Goal: Use online tool/utility: Utilize a website feature to perform a specific function

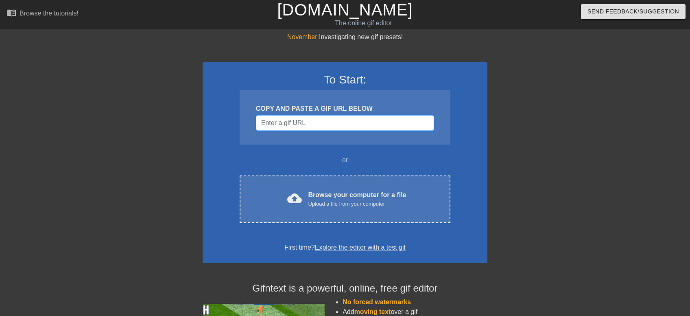
click at [326, 122] on input "Username" at bounding box center [345, 122] width 178 height 15
click at [357, 123] on input "Username" at bounding box center [345, 122] width 178 height 15
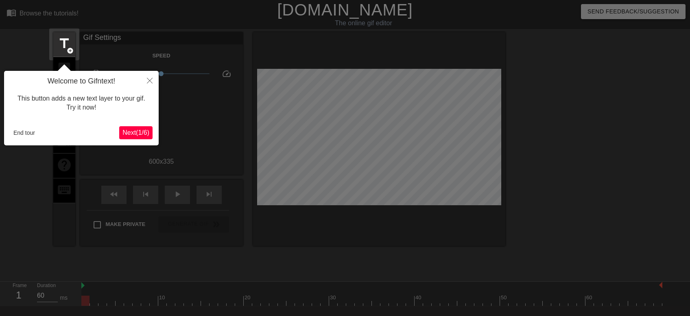
scroll to position [20, 0]
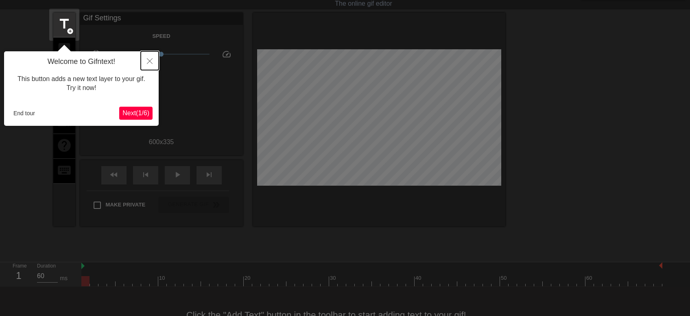
click at [149, 63] on icon "Close" at bounding box center [150, 61] width 6 height 6
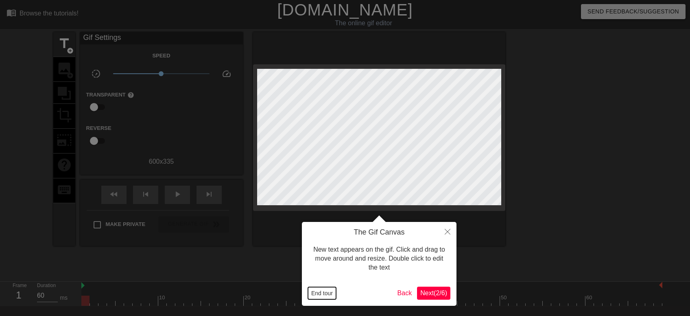
click at [321, 292] on button "End tour" at bounding box center [322, 293] width 28 height 12
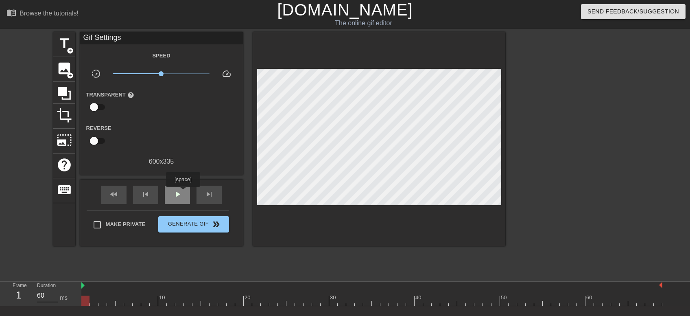
click at [183, 192] on div "play_arrow" at bounding box center [177, 194] width 25 height 18
click at [183, 192] on div "pause" at bounding box center [177, 194] width 25 height 18
click at [115, 195] on span "fast_rewind" at bounding box center [114, 194] width 10 height 10
click at [67, 51] on span "add_circle" at bounding box center [70, 50] width 7 height 7
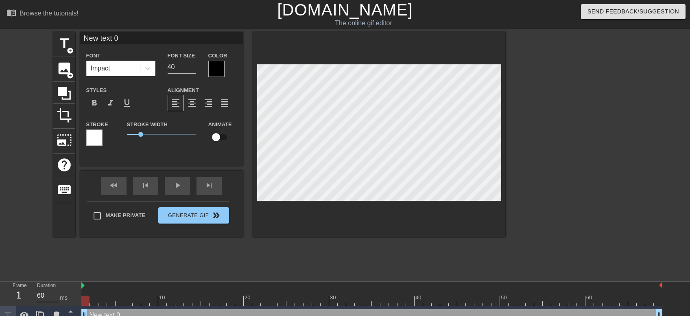
type input "New text"
type textarea "New text"
type input "New text"
type textarea "New text"
type input "New tex"
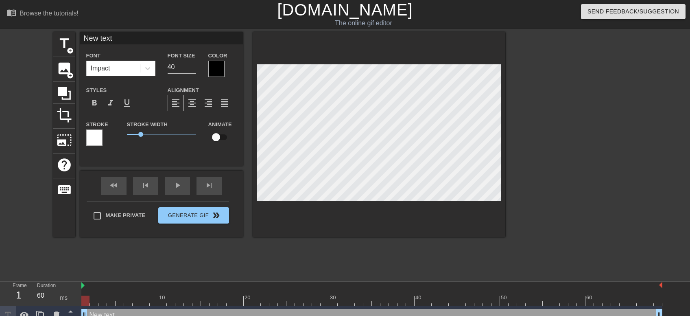
type textarea "New tex"
type input "New te"
type textarea "New te"
type input "New t"
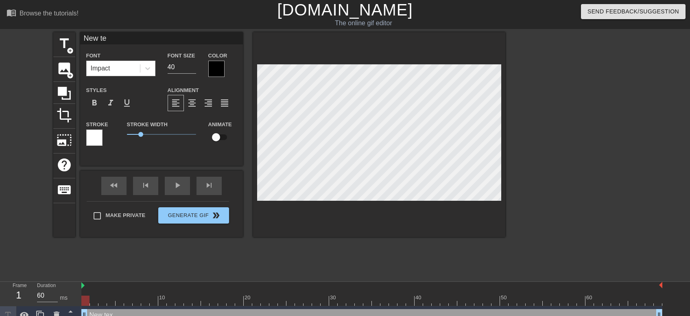
type textarea "New t"
type input "New"
type textarea "New"
type input "New"
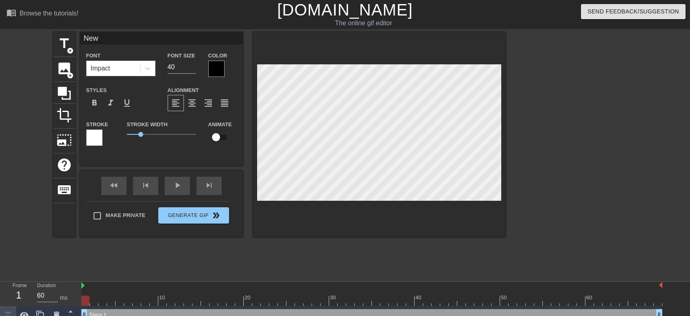
type textarea "New"
type input "Ne"
type textarea "Ne"
type input "N"
type textarea "N"
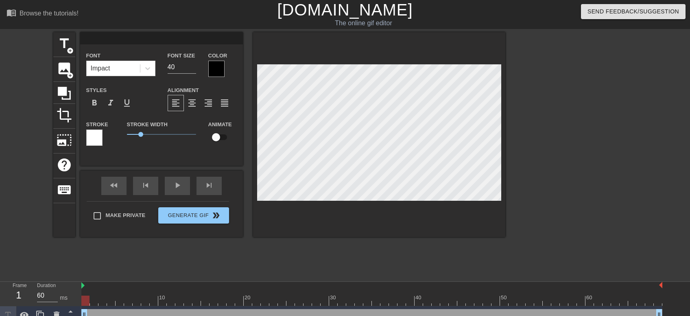
type input "G"
type textarea "G"
type input "Gi"
type textarea "Gi"
type input "Giv"
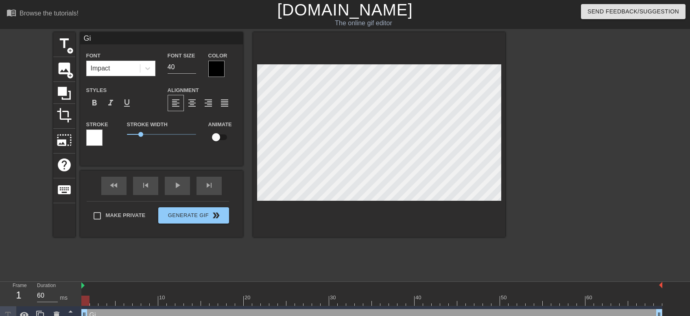
type textarea "Giv"
type input "Give"
type textarea "Give"
type input "Give"
type textarea "Give"
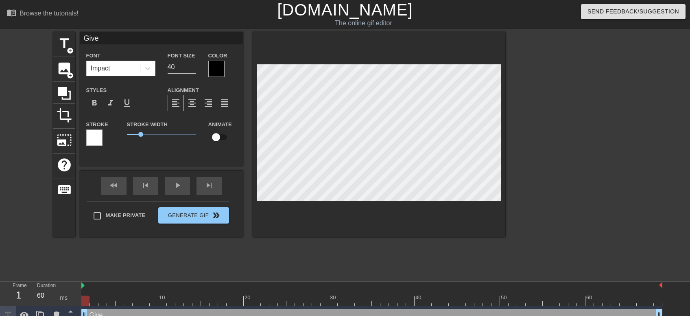
type input "Give w"
type textarea "Give w"
type input "Give wa"
type textarea "Give wa"
type input "Give way"
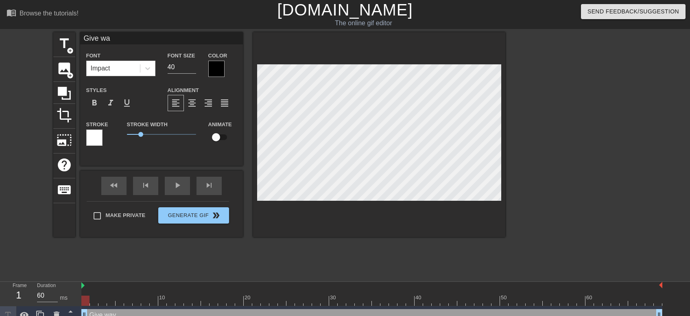
type textarea "Give way"
type input "Give way!"
type textarea "Give way!"
click at [217, 68] on div at bounding box center [216, 69] width 16 height 16
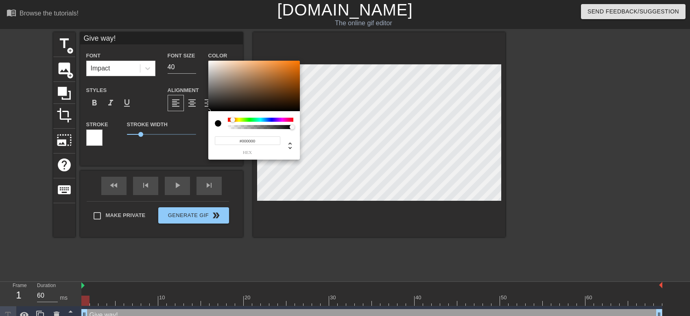
click at [233, 118] on div at bounding box center [260, 120] width 65 height 4
type input "#964601"
click at [299, 81] on div at bounding box center [253, 86] width 91 height 50
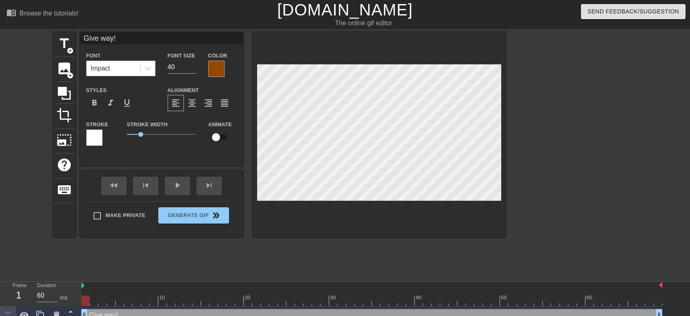
click at [93, 139] on div at bounding box center [94, 137] width 16 height 16
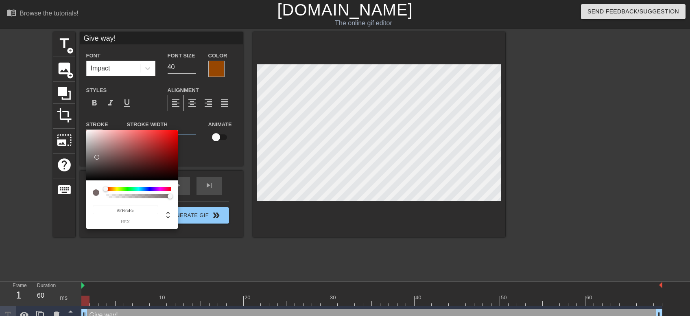
type input "#FFFFFF"
drag, startPoint x: 83, startPoint y: 173, endPoint x: 71, endPoint y: 125, distance: 49.3
click at [86, 130] on div at bounding box center [131, 155] width 91 height 50
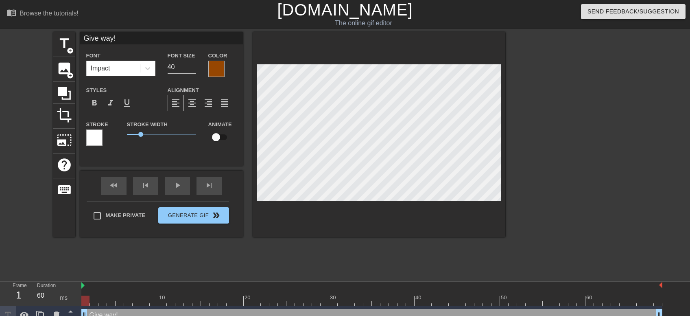
click at [194, 260] on div "title add_circle image add_circle crop photo_size_select_large help keyboard Gi…" at bounding box center [279, 154] width 452 height 244
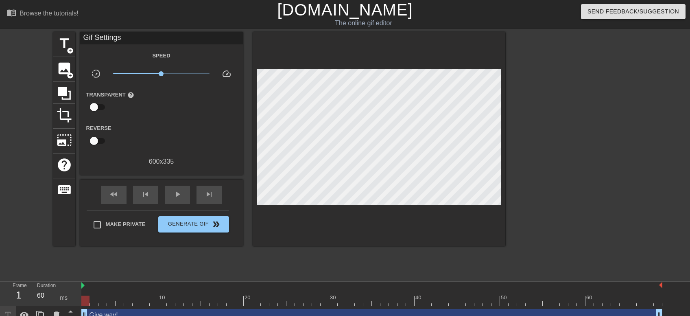
scroll to position [10, 0]
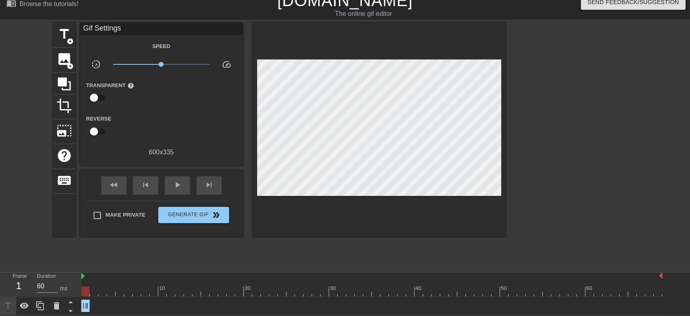
drag, startPoint x: 658, startPoint y: 303, endPoint x: 90, endPoint y: 306, distance: 568.1
click at [90, 306] on div "Give way! drag_handle drag_handle" at bounding box center [371, 305] width 581 height 12
drag, startPoint x: 87, startPoint y: 304, endPoint x: 120, endPoint y: 303, distance: 32.1
click at [120, 303] on div "Give way! drag_handle drag_handle" at bounding box center [102, 305] width 43 height 12
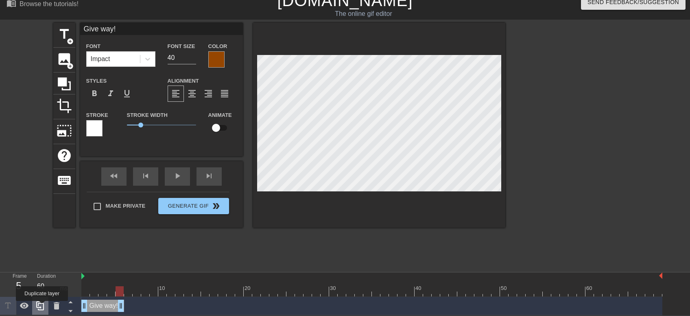
click at [42, 306] on icon at bounding box center [40, 306] width 10 height 10
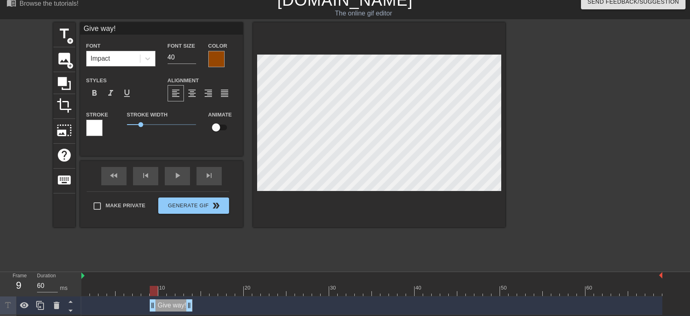
drag, startPoint x: 105, startPoint y: 305, endPoint x: 170, endPoint y: 301, distance: 65.2
click at [170, 301] on div "Give way! drag_handle drag_handle" at bounding box center [171, 305] width 43 height 12
click at [111, 172] on div "fast_rewind skip_previous play_arrow skip_next" at bounding box center [161, 176] width 133 height 30
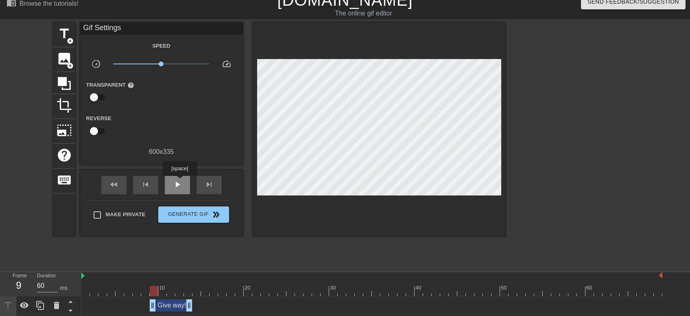
click at [179, 181] on span "play_arrow" at bounding box center [177, 184] width 10 height 10
click at [115, 183] on span "fast_rewind" at bounding box center [114, 184] width 10 height 10
click at [180, 182] on span "pause" at bounding box center [177, 184] width 10 height 10
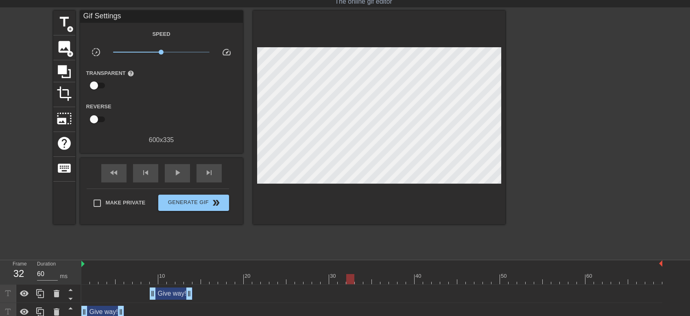
scroll to position [28, 0]
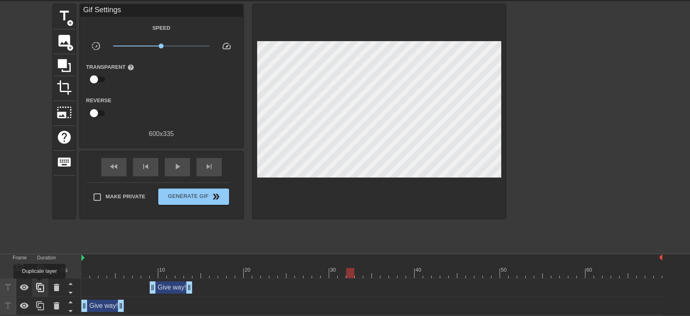
click at [39, 284] on icon at bounding box center [40, 287] width 10 height 10
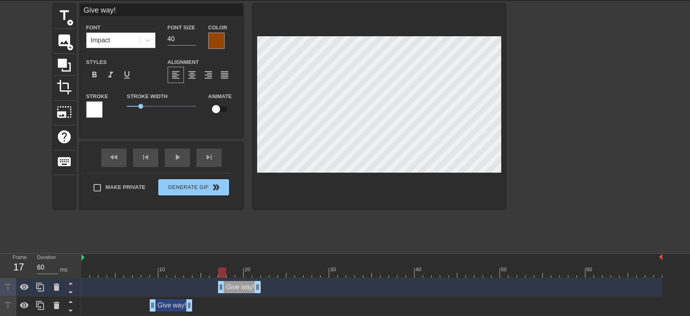
drag, startPoint x: 170, startPoint y: 285, endPoint x: 237, endPoint y: 282, distance: 67.5
click at [237, 282] on div "Give way! drag_handle drag_handle" at bounding box center [239, 287] width 43 height 12
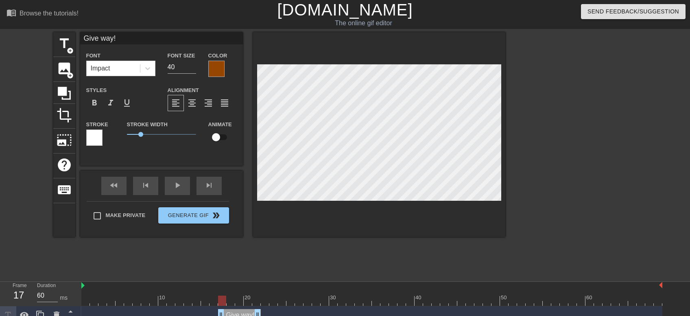
scroll to position [0, 0]
click at [180, 181] on div "fast_rewind skip_previous play_arrow skip_next" at bounding box center [161, 185] width 133 height 30
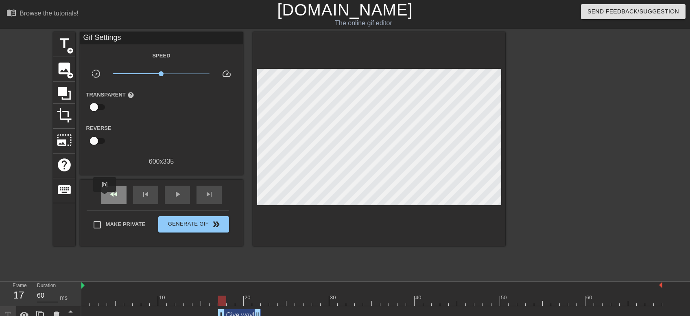
click at [102, 196] on div "fast_rewind" at bounding box center [113, 194] width 25 height 18
click at [174, 198] on span "play_arrow" at bounding box center [177, 194] width 10 height 10
click at [176, 192] on span "pause" at bounding box center [177, 194] width 10 height 10
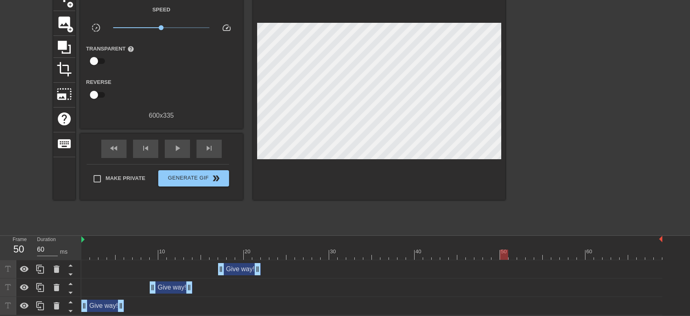
scroll to position [46, 0]
click at [42, 270] on icon at bounding box center [40, 269] width 10 height 10
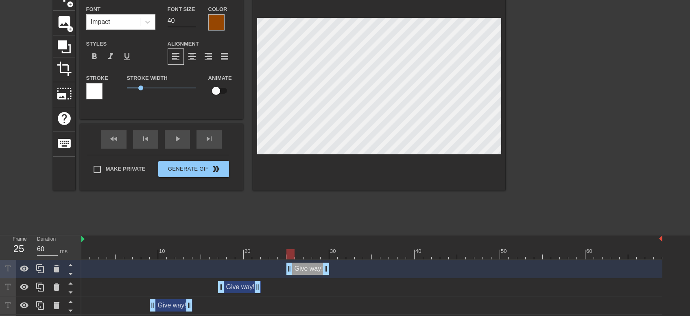
drag, startPoint x: 237, startPoint y: 267, endPoint x: 307, endPoint y: 265, distance: 69.6
click at [307, 265] on div "Give way! drag_handle drag_handle" at bounding box center [307, 268] width 43 height 12
type input "Give way"
type textarea "Give way"
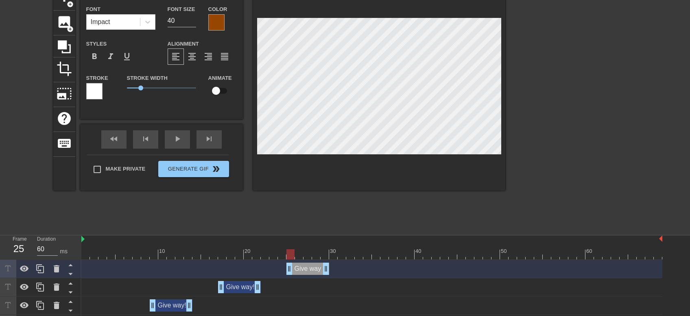
type input "Give wa"
type textarea "Give wa"
type input "Give w"
type textarea "Give w"
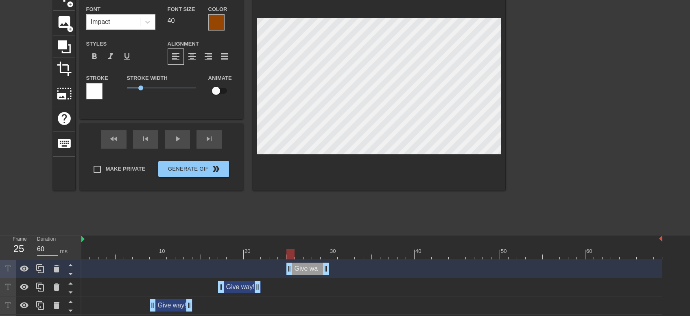
type input "Give"
type textarea "Give"
type input "Give"
type textarea "Give"
type input "Give."
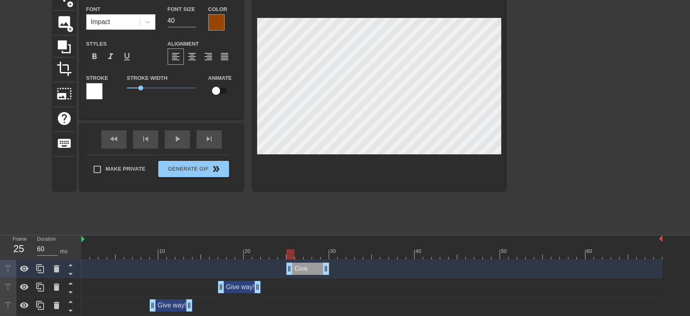
type textarea "Give."
type input "Give.."
type textarea "Give.."
type input "Give..."
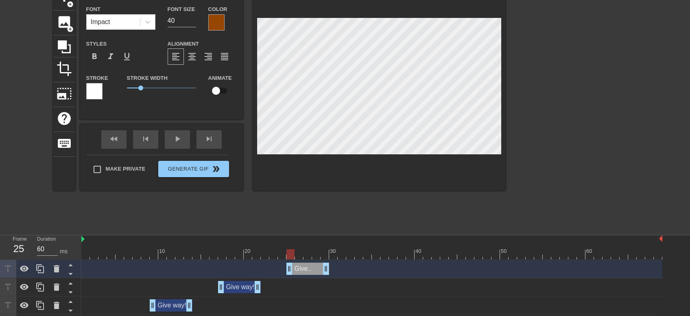
type textarea "Give..."
click at [595, 138] on div at bounding box center [576, 108] width 122 height 244
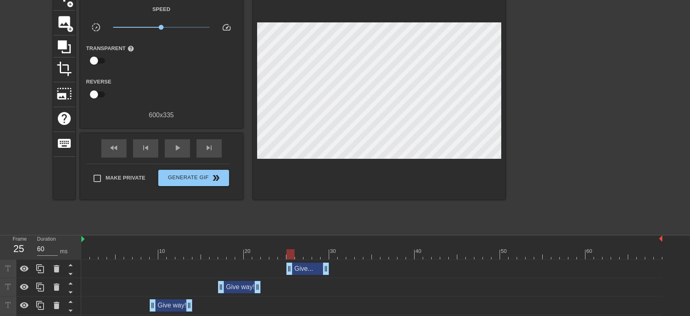
click at [309, 270] on div "Give... drag_handle drag_handle" at bounding box center [307, 268] width 43 height 12
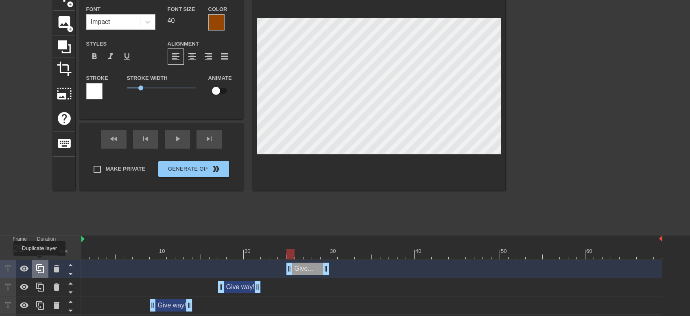
click at [39, 263] on div at bounding box center [40, 268] width 16 height 18
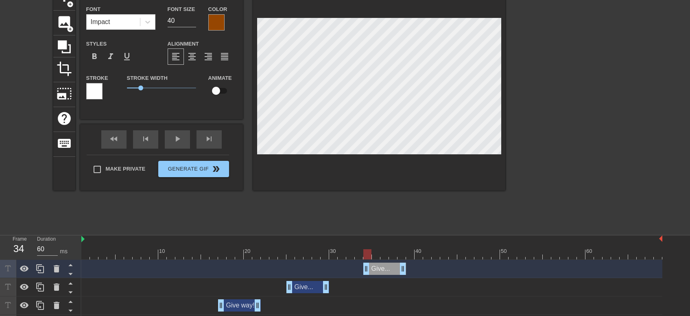
drag, startPoint x: 304, startPoint y: 270, endPoint x: 382, endPoint y: 266, distance: 77.8
click at [382, 266] on div "Give... drag_handle drag_handle" at bounding box center [384, 268] width 43 height 12
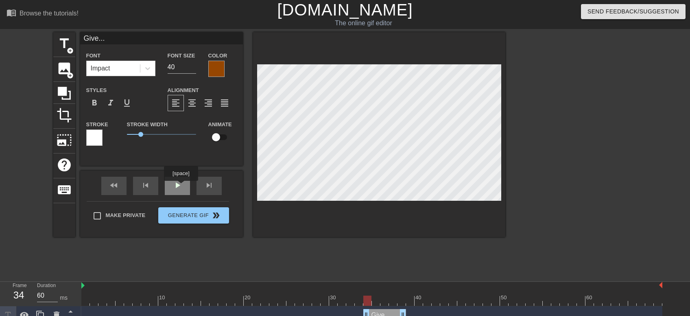
click at [181, 186] on div "play_arrow" at bounding box center [177, 185] width 25 height 18
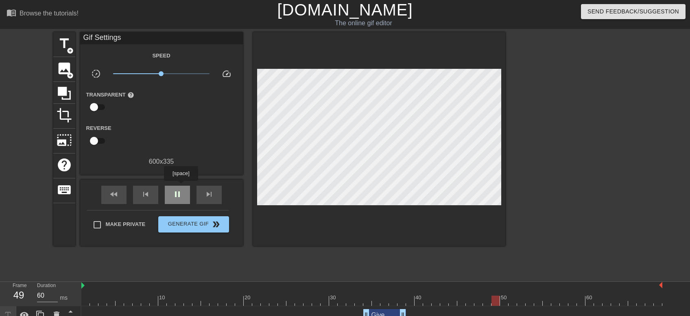
click at [181, 186] on div "pause" at bounding box center [177, 194] width 25 height 18
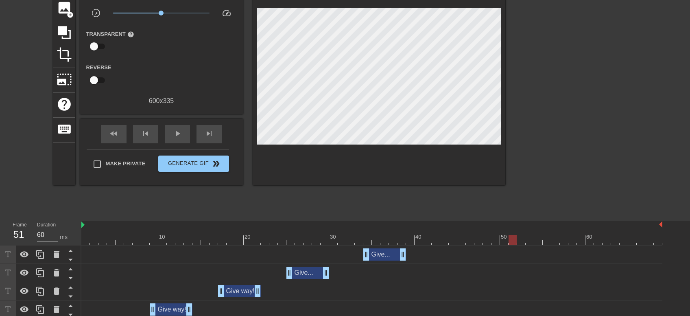
scroll to position [83, 0]
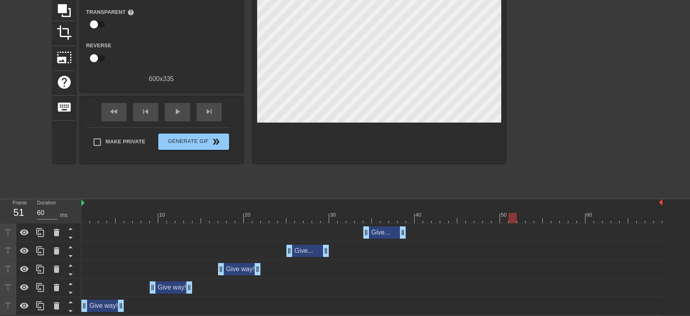
click at [379, 231] on div "Give... drag_handle drag_handle" at bounding box center [384, 232] width 43 height 12
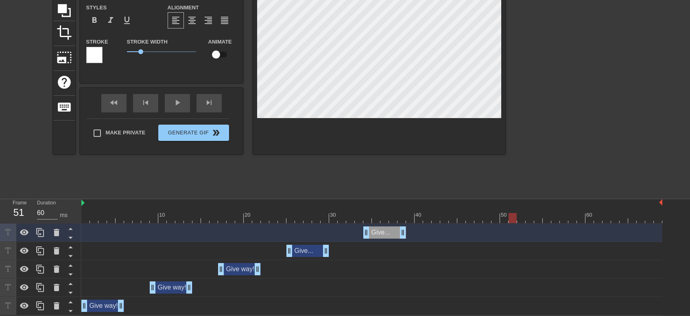
click at [379, 231] on div "Give... drag_handle drag_handle" at bounding box center [384, 232] width 43 height 12
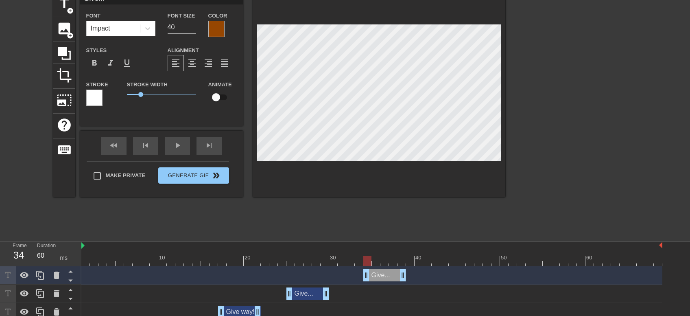
drag, startPoint x: 514, startPoint y: 259, endPoint x: 367, endPoint y: 268, distance: 147.5
click at [367, 268] on div "10 20 30 40 50 60 Give... drag_handle drag_handle Give... drag_handle drag_hand…" at bounding box center [385, 300] width 608 height 116
type input "W..."
type textarea "W..."
type input "WA..."
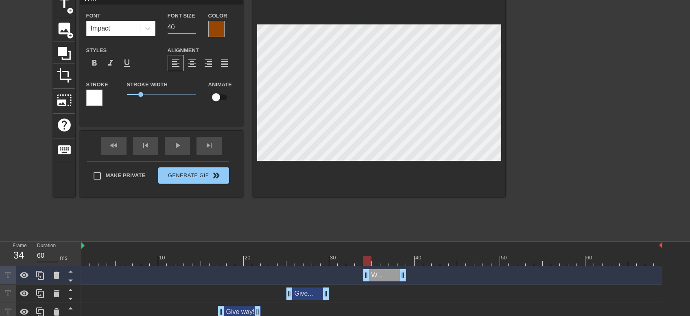
type textarea "WA..."
type input "WAY..."
type textarea "WAY..."
type input "WAY!..."
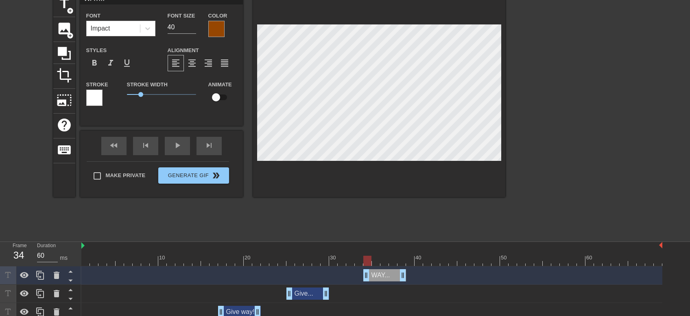
type textarea "WAY!..."
type input "WAY!.."
type textarea "WAY!.."
type input "WAY!."
type textarea "WAY!."
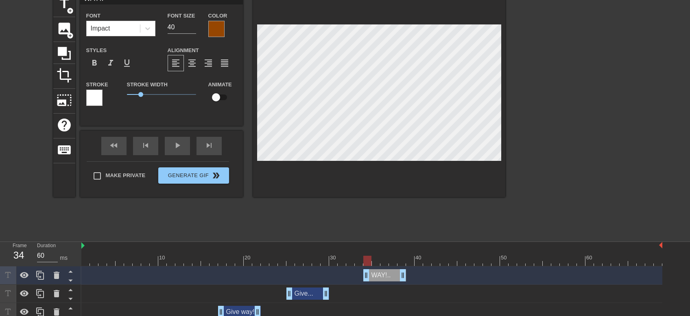
type input "WAY!"
type textarea "WAY!"
type input "WAY!!"
type textarea "WAY!!"
type input "WAY!!!"
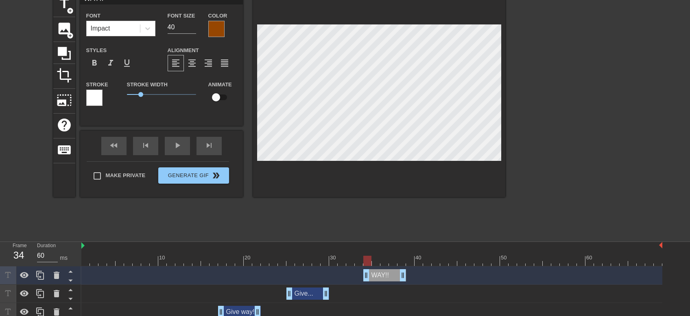
type textarea "WAY!!!"
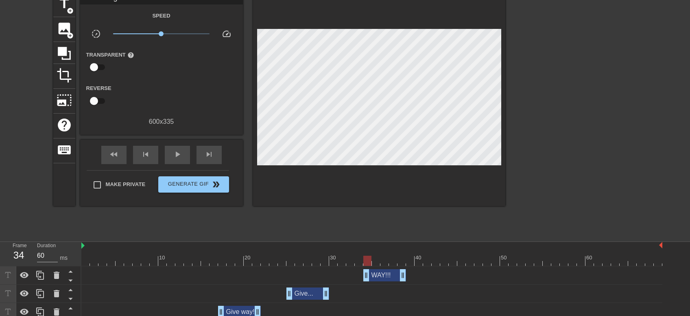
click at [565, 136] on div at bounding box center [576, 114] width 122 height 244
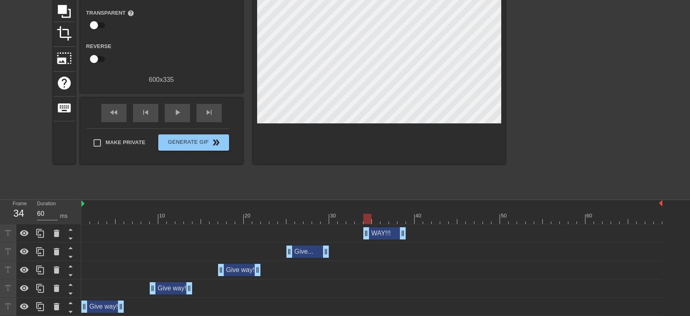
scroll to position [83, 0]
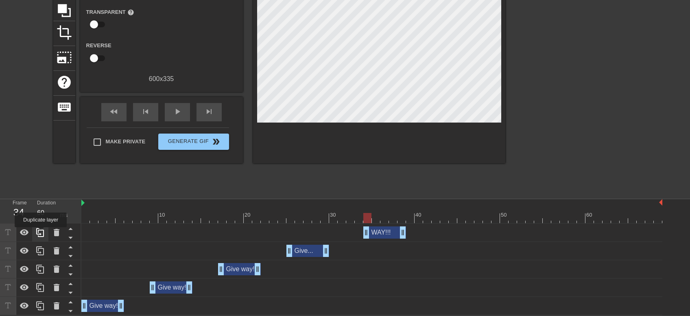
click at [41, 233] on icon at bounding box center [40, 232] width 10 height 10
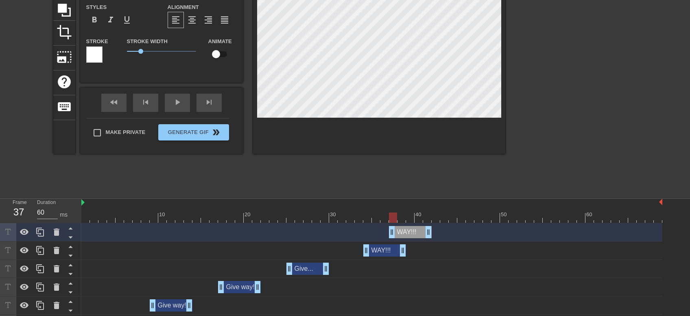
drag, startPoint x: 375, startPoint y: 232, endPoint x: 401, endPoint y: 232, distance: 26.4
click at [401, 232] on div "WAY!!! drag_handle drag_handle" at bounding box center [410, 232] width 43 height 12
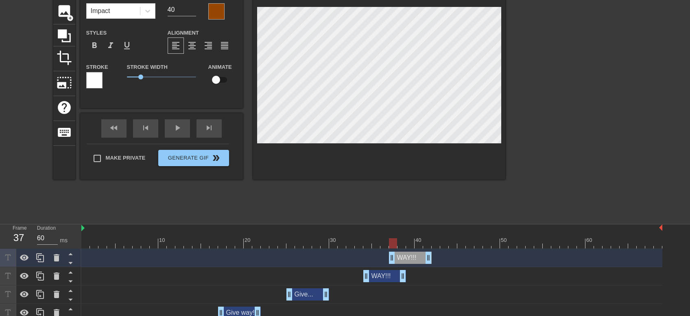
scroll to position [40, 0]
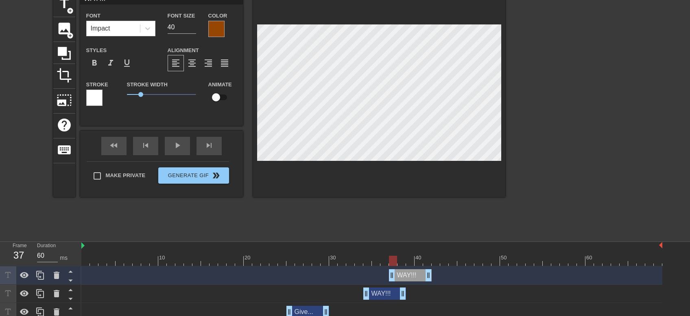
click at [215, 28] on div at bounding box center [216, 29] width 16 height 16
click at [213, 26] on div at bounding box center [216, 29] width 16 height 16
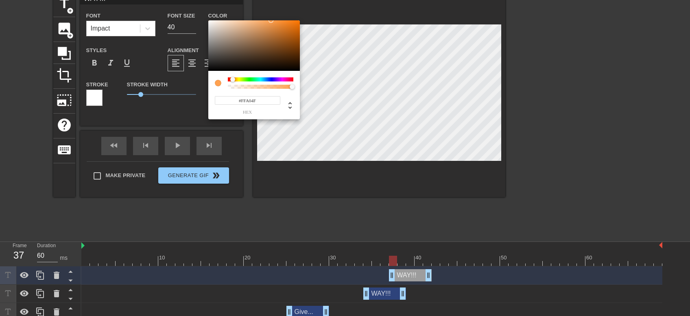
type input "#FF9F4D"
drag, startPoint x: 265, startPoint y: 25, endPoint x: 272, endPoint y: 20, distance: 9.0
click at [272, 20] on div at bounding box center [253, 45] width 91 height 50
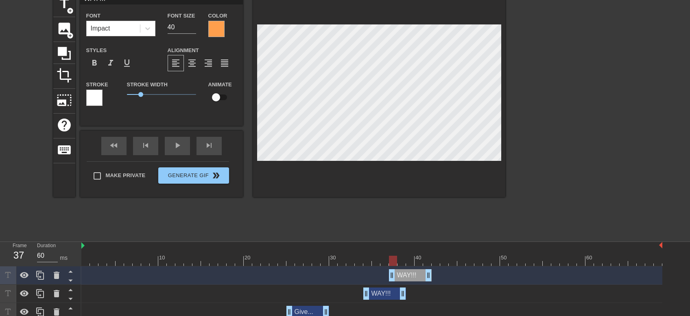
click at [95, 98] on div at bounding box center [94, 97] width 16 height 16
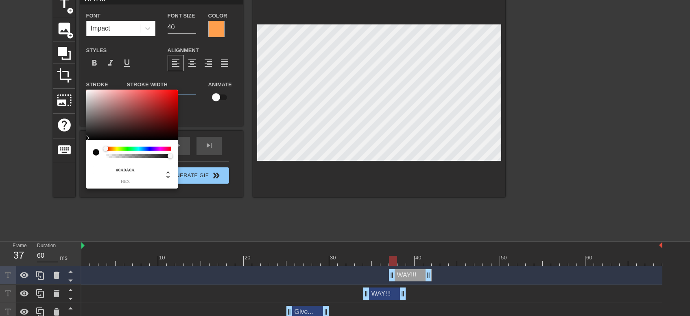
type input "#000000"
drag, startPoint x: 98, startPoint y: 130, endPoint x: 82, endPoint y: 146, distance: 23.0
click at [86, 140] on div at bounding box center [131, 114] width 91 height 50
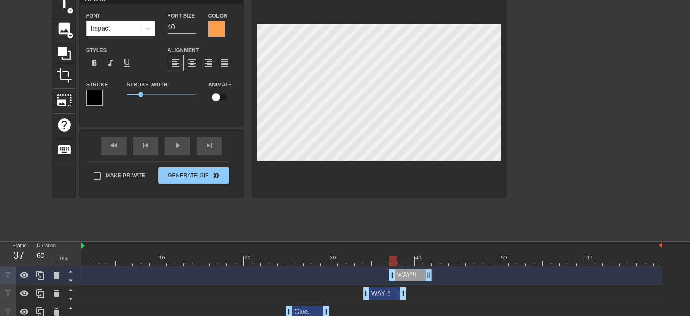
scroll to position [0, 0]
type input "WAY!!"
type textarea "WAY!!"
type input "WA!!"
type textarea "WA!!"
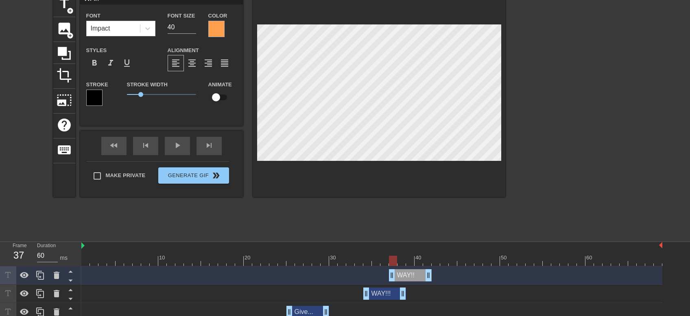
type input "W!!"
type textarea "W!!"
type input "!!"
type textarea "!!"
type input "O!!"
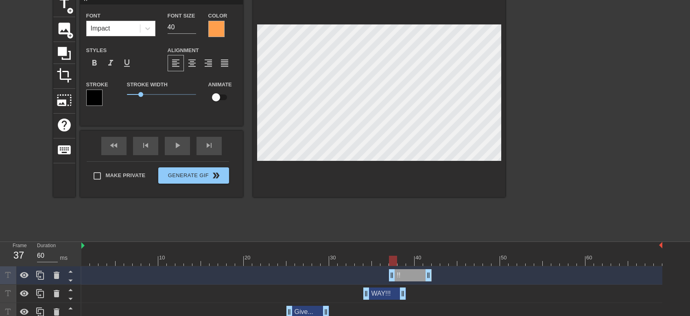
type textarea "O!!"
type input "OW!!"
type textarea "OW!!"
type input "OW!"
type textarea "OW!"
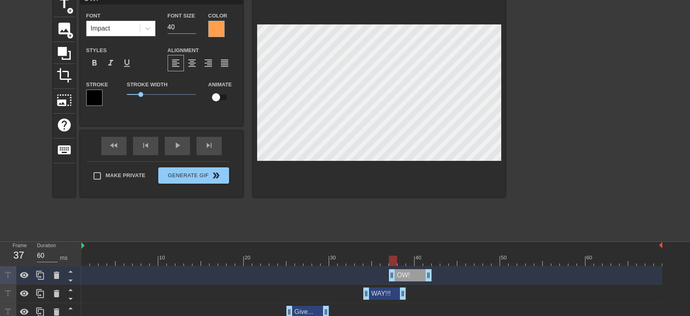
type input "OW"
type textarea "OW"
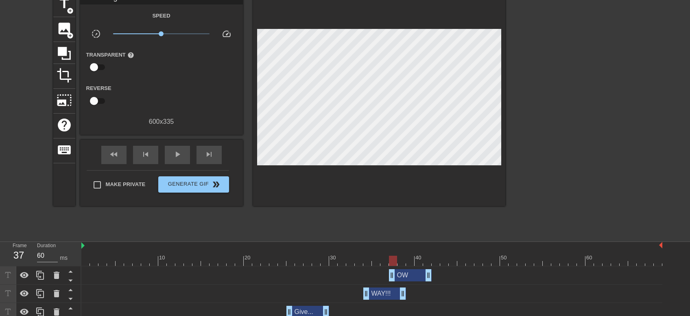
click at [642, 167] on div "title add_circle image add_circle crop photo_size_select_large help keyboard Gi…" at bounding box center [345, 114] width 690 height 244
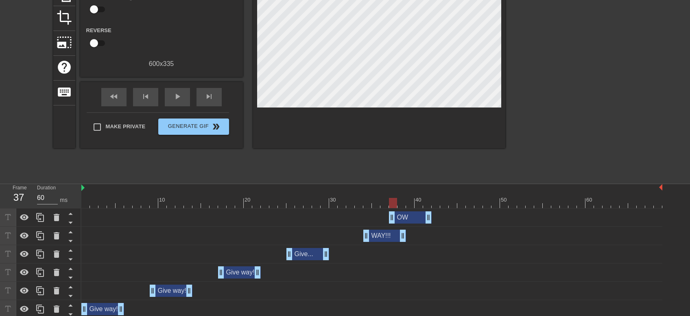
scroll to position [101, 0]
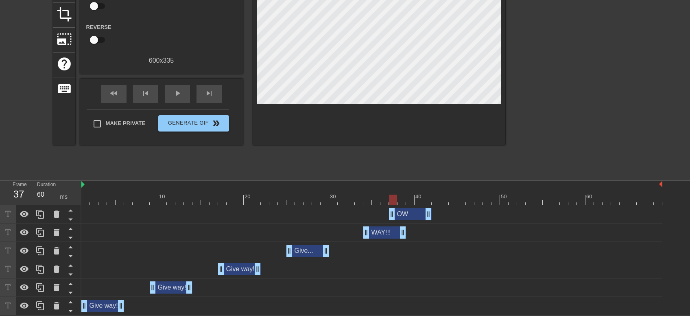
click at [411, 215] on div "OW drag_handle drag_handle" at bounding box center [410, 214] width 43 height 12
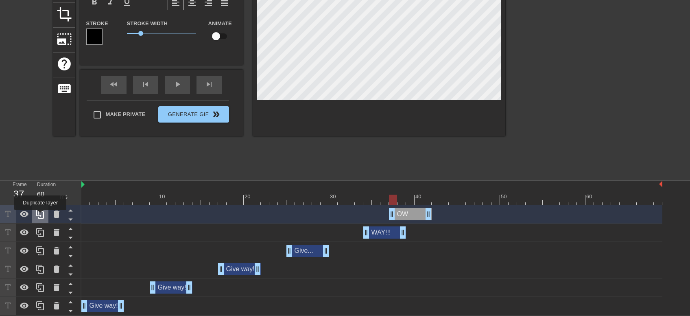
click at [40, 216] on icon at bounding box center [40, 213] width 8 height 9
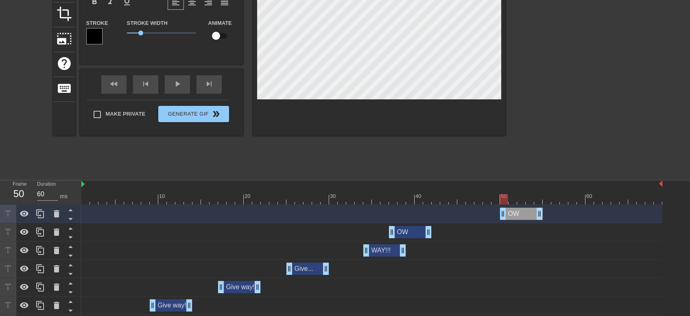
drag, startPoint x: 404, startPoint y: 214, endPoint x: 517, endPoint y: 217, distance: 113.5
click at [517, 217] on div "OW drag_handle drag_handle" at bounding box center [521, 213] width 43 height 12
drag, startPoint x: 501, startPoint y: 196, endPoint x: 494, endPoint y: 198, distance: 8.1
click at [494, 198] on div at bounding box center [495, 199] width 8 height 10
drag, startPoint x: 519, startPoint y: 214, endPoint x: 507, endPoint y: 214, distance: 12.2
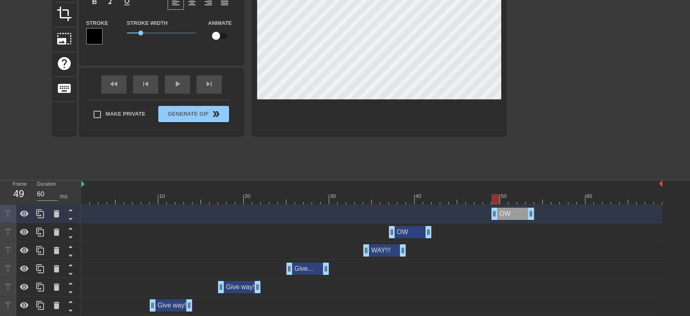
click at [507, 214] on div "OW drag_handle drag_handle" at bounding box center [512, 213] width 43 height 12
click at [516, 214] on div "OW drag_handle drag_handle" at bounding box center [512, 213] width 43 height 12
type input "F"
type textarea "F"
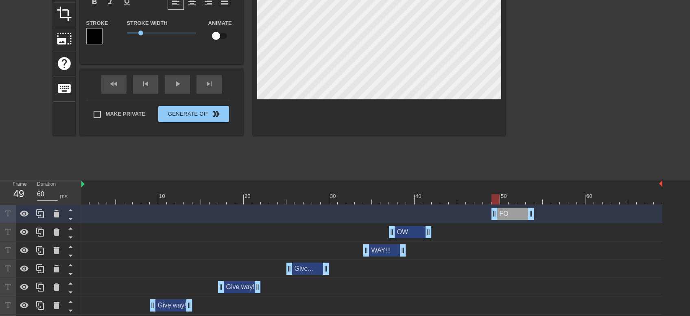
type input "FO"
type textarea "FO"
type input "F"
type textarea "F"
type input "F"
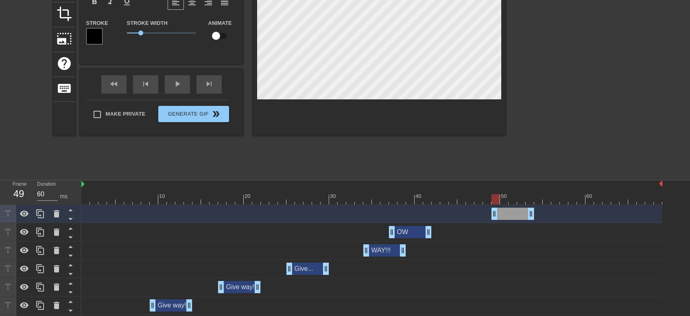
type textarea "F"
type input "Fo"
type textarea "Fo"
type input "For"
type textarea "For"
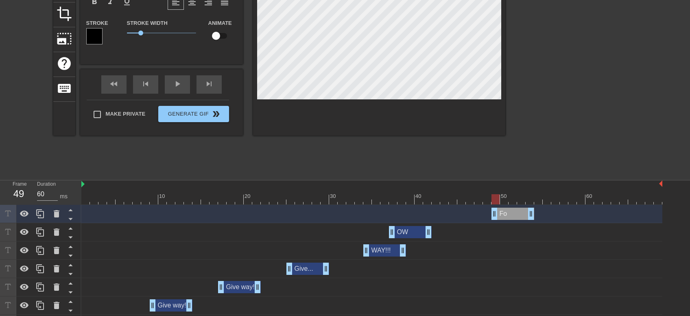
type input "For"
type textarea "For"
type input "For f"
type textarea "For fu"
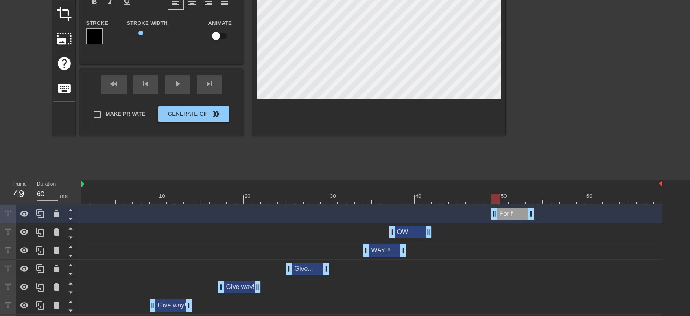
type input "For fuc"
type textarea "For fuc"
type input "For fuck"
type textarea "For fuck"
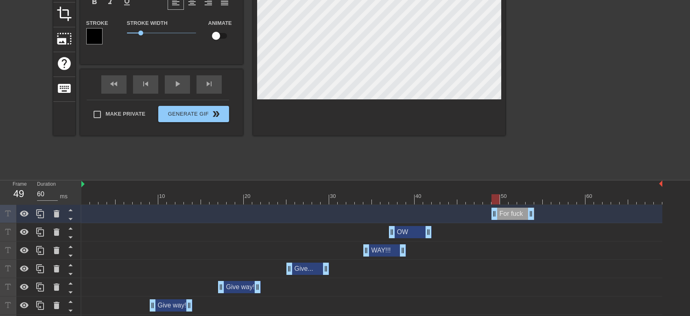
type input "For fuck'"
type textarea "For fuck'"
type input "For fuck's"
type textarea "For fuck's"
type input "For fuck's"
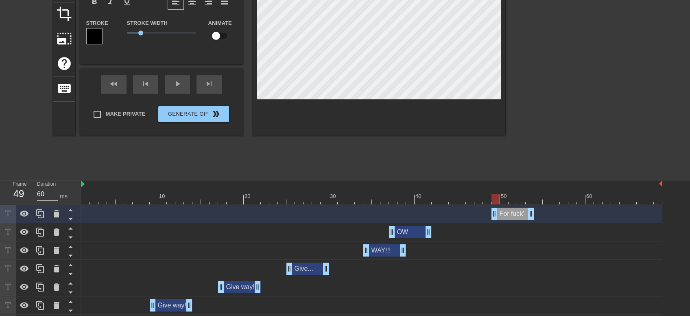
type textarea "For fuck's"
type input "For fuck's s"
type textarea "For fuck's s"
type input "For fuck's sa"
type textarea "For fuck's sa"
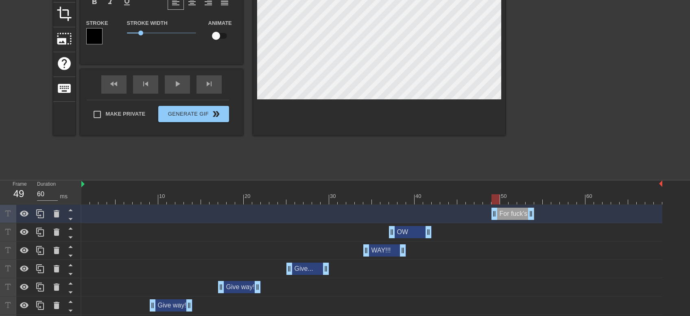
type input "For fuck's sak"
type textarea "For fuck's sake"
type input "For fuck's sake,"
type textarea "For fuck's sake,"
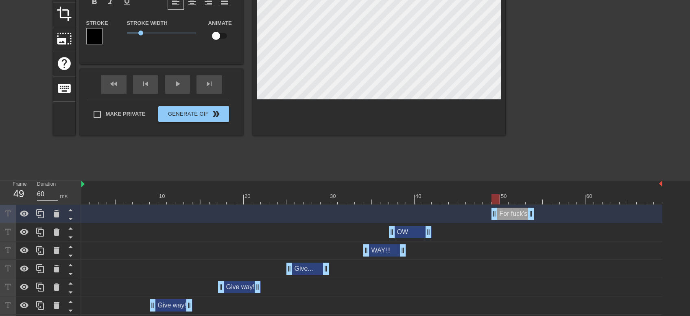
type input "For fuck's sake,"
type textarea "For fuck's sake,"
type input "For fuck's sake, E"
type textarea "For fuck's sake, E"
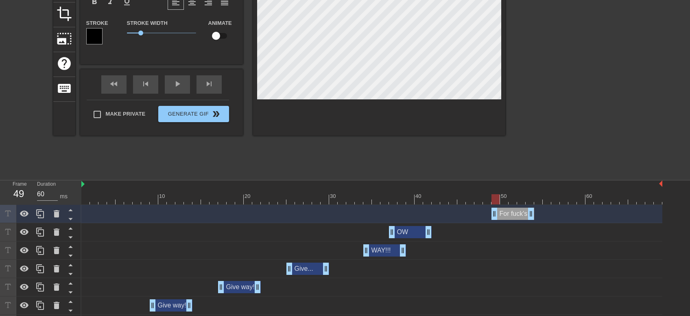
type input "For fuck's sake, Ed"
type textarea "For fuck's sake, Ed"
drag, startPoint x: 530, startPoint y: 216, endPoint x: 547, endPoint y: 216, distance: 16.3
click at [547, 216] on div "For fuck's sake, Ed drag_handle drag_handle" at bounding box center [521, 213] width 60 height 12
click at [38, 216] on icon at bounding box center [40, 214] width 10 height 10
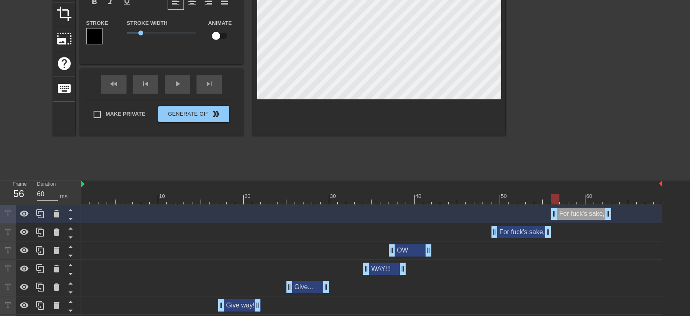
drag, startPoint x: 522, startPoint y: 215, endPoint x: 578, endPoint y: 221, distance: 56.4
click at [578, 221] on div "For fuck's sake, Ed drag_handle drag_handle" at bounding box center [371, 214] width 581 height 18
drag, startPoint x: 607, startPoint y: 216, endPoint x: 661, endPoint y: 216, distance: 54.1
click at [661, 216] on div "For fuck's sake, Ed drag_handle drag_handle" at bounding box center [606, 213] width 111 height 12
drag, startPoint x: 655, startPoint y: 194, endPoint x: 551, endPoint y: 198, distance: 103.4
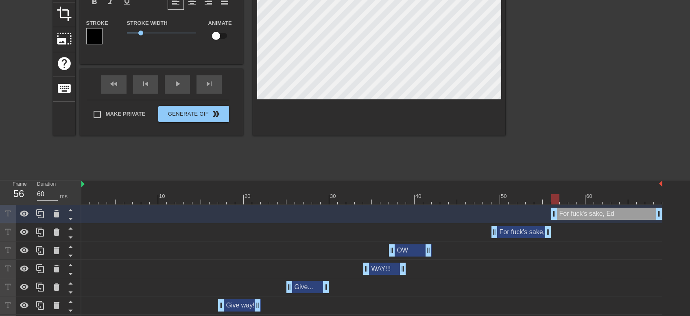
click at [551, 198] on div at bounding box center [555, 199] width 8 height 10
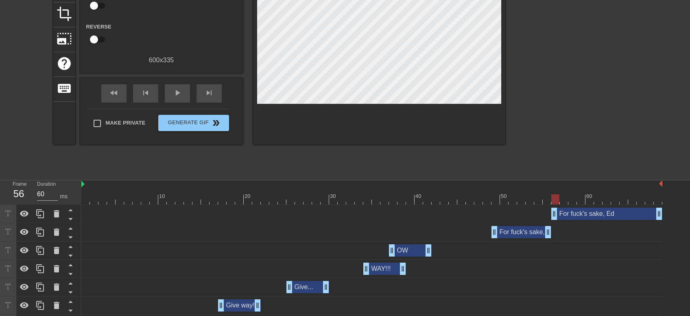
click at [596, 82] on div at bounding box center [576, 53] width 122 height 244
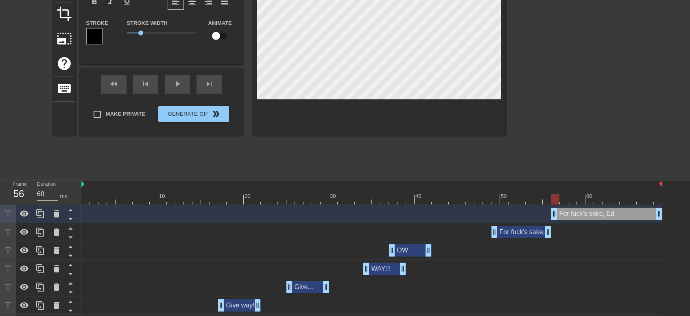
click at [593, 215] on div "For fuck's sake, Ed drag_handle drag_handle" at bounding box center [606, 213] width 111 height 12
type input "For fuck's sake Ed"
type textarea "For fuck's sake Ed"
type input "For fuck's [PERSON_NAME]"
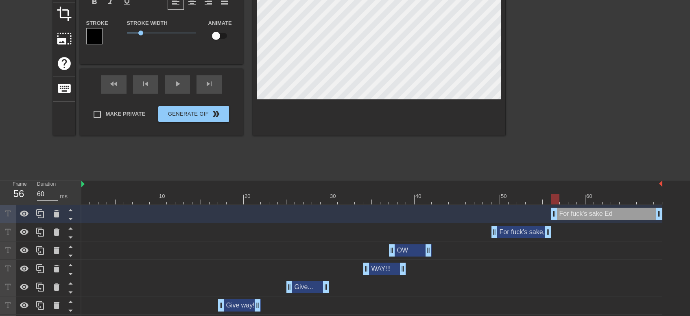
type textarea "For fuck's [PERSON_NAME]"
type input "For fuck's sa Ed"
type textarea "For fuck's sa Ed"
type input "For fuck's s [PERSON_NAME]"
type textarea "For fuck's s [PERSON_NAME]"
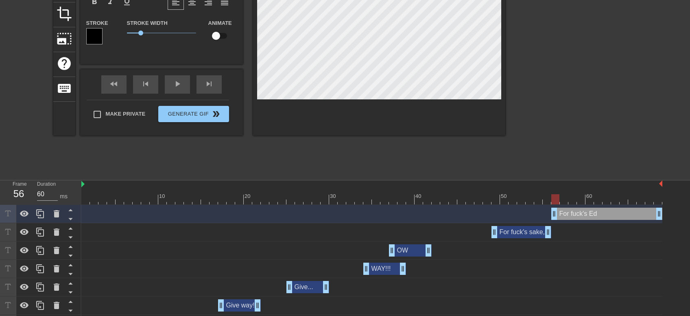
type input "For fuck's Ed"
type textarea "For fuck's Ed"
type input "For fuck's Ed"
type textarea "For fuck's Ed"
type input "For fuck' Ed"
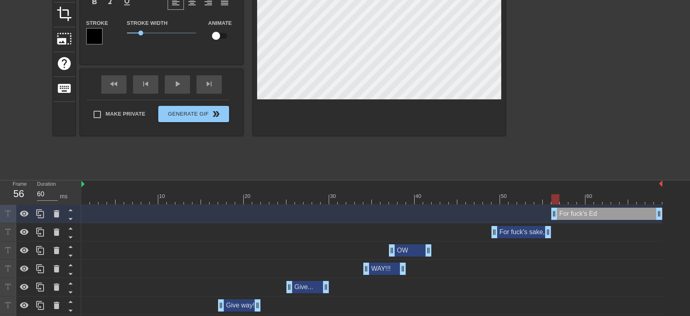
type textarea "For fuck' Ed"
type input "For fuck Ed"
type textarea "For fuck Ed"
type input "For fuc Ed"
type textarea "For fuc Ed"
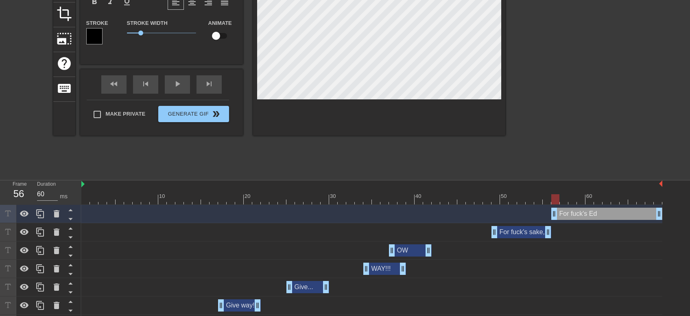
type input "For fu Ed"
type textarea "For fu Ed"
type input "For f Ed"
type textarea "For f Ed"
type input "For Ed"
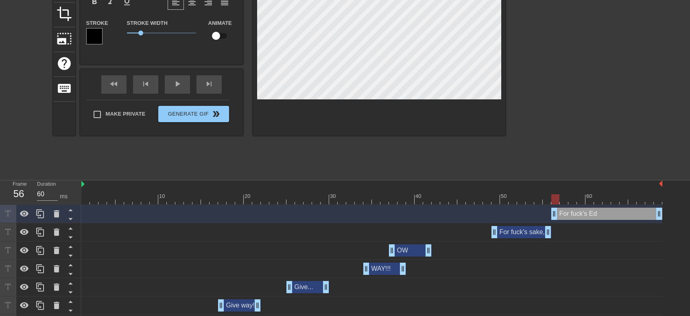
type textarea "For Ed"
type input "For Ed"
type textarea "For Ed"
type input "Fo Ed"
type textarea "Fo Ed"
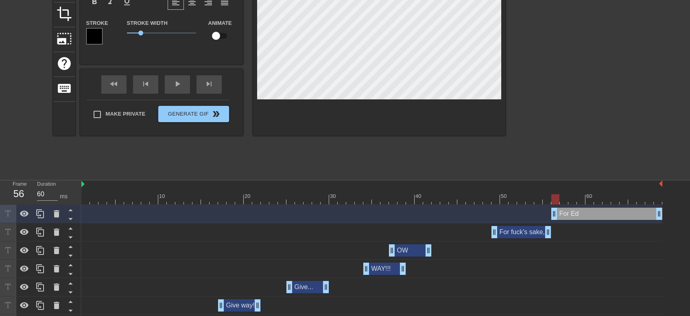
type input "F Ed"
type textarea "F Ed"
type input "Ed"
type textarea "Ed"
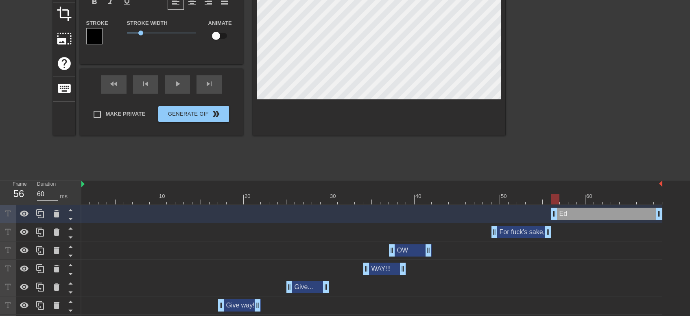
type input "D Ed"
type textarea "D Ed"
type input "Do Ed"
type textarea "Do Ed"
type input "Do Ed"
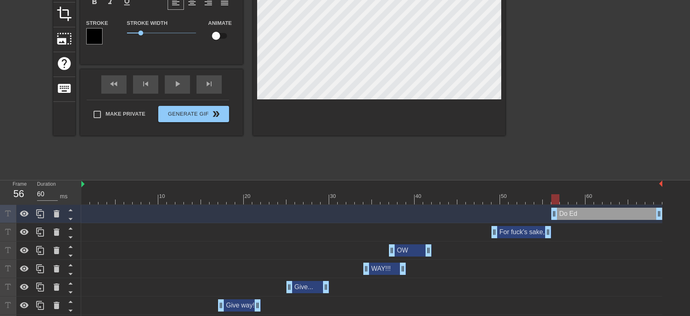
type textarea "Do Ed"
type input "Do y Ed"
type textarea "Do y Ed"
type input "Do yo Ed"
type textarea "Do yo Ed"
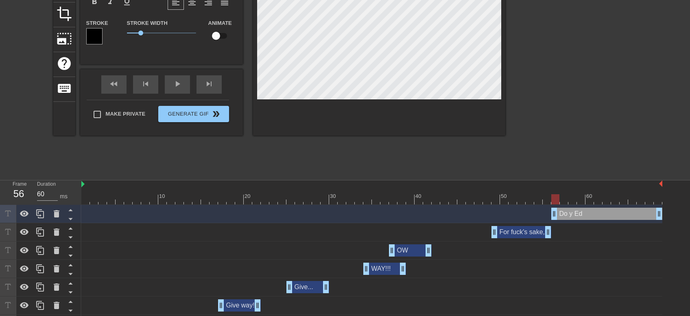
type input "Do you Ed"
type textarea "Do you Ed"
type input "Do you Ed"
type textarea "Do you Ed"
type input "Do you r Ed"
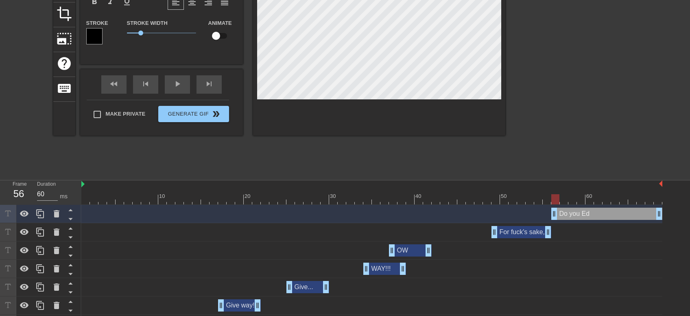
type textarea "Do you r Ed"
type input "Do you re [PERSON_NAME]"
type textarea "Do you re [PERSON_NAME]"
type input "Do you [PERSON_NAME]"
type textarea "Do you [PERSON_NAME]"
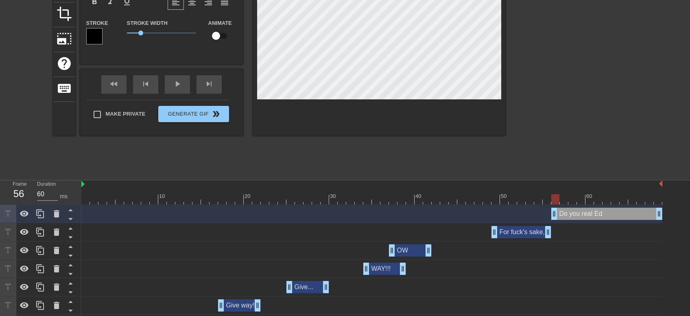
type input "Do you real Ed"
type textarea "Do you real Ed"
type input "Do you [PERSON_NAME]"
type textarea "Do you [PERSON_NAME]"
type input "Do you really Ed"
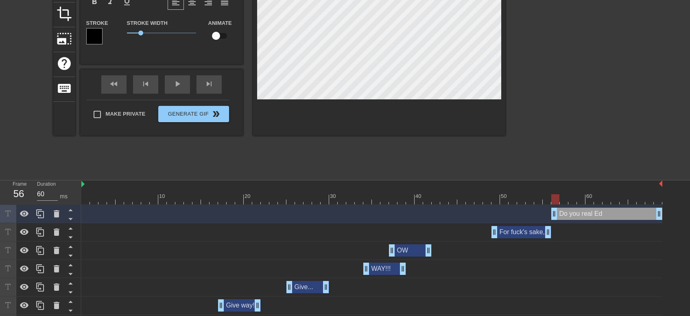
type textarea "Do you really Ed"
type input "Do you really Ed"
type textarea "Do you really Ed"
type input "Do you really h Ed"
type textarea "Do you really h Ed"
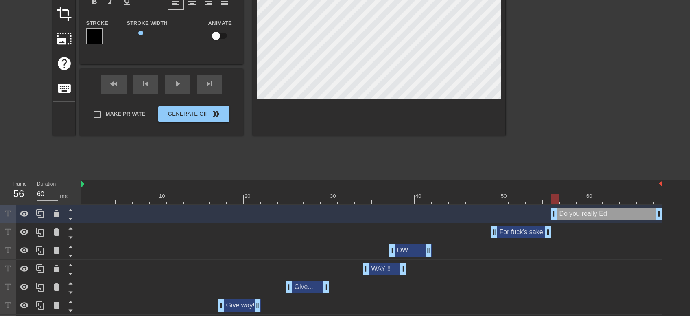
type input "Do you really ha Ed"
type textarea "Do you really ha Ed"
type input "Do you really hav Ed"
type textarea "Do you really hav Ed"
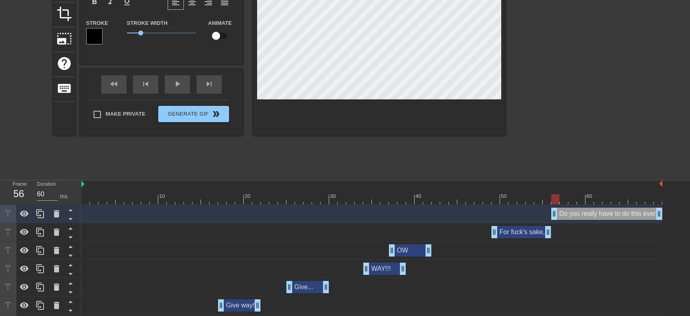
click at [651, 69] on div "title add_circle image add_circle crop photo_size_select_large help keyboard Do…" at bounding box center [345, 53] width 690 height 244
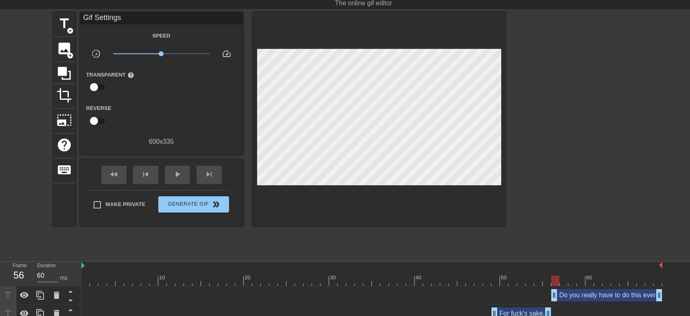
scroll to position [15, 0]
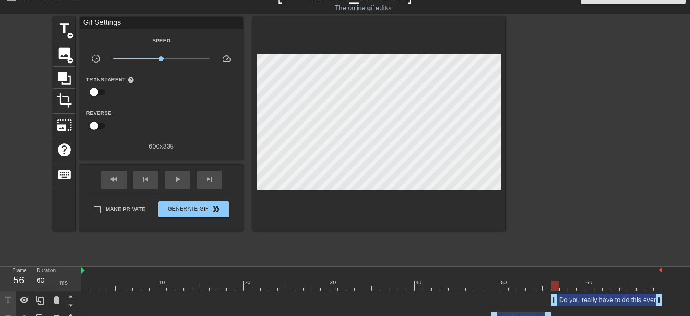
click at [568, 166] on div at bounding box center [576, 139] width 122 height 244
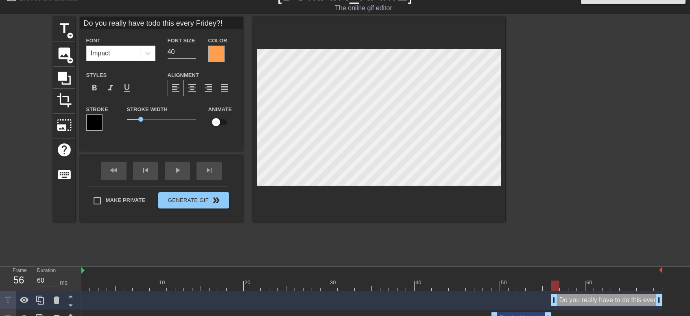
scroll to position [0, 3]
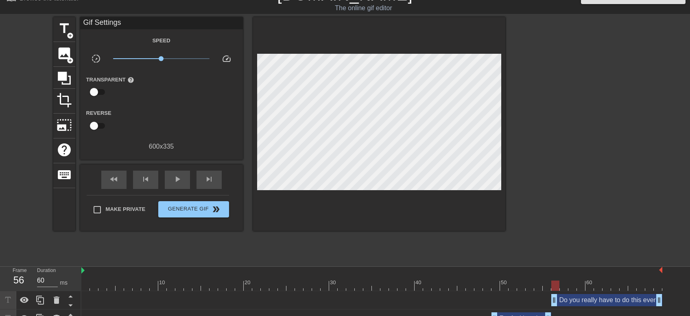
click at [644, 199] on div "title add_circle image add_circle crop photo_size_select_large help keyboard Gi…" at bounding box center [345, 139] width 690 height 244
click at [115, 179] on span "fast_rewind" at bounding box center [114, 179] width 10 height 10
click at [174, 176] on span "play_arrow" at bounding box center [177, 179] width 10 height 10
click at [599, 131] on div at bounding box center [576, 139] width 122 height 244
click at [168, 183] on div "pause" at bounding box center [177, 179] width 25 height 18
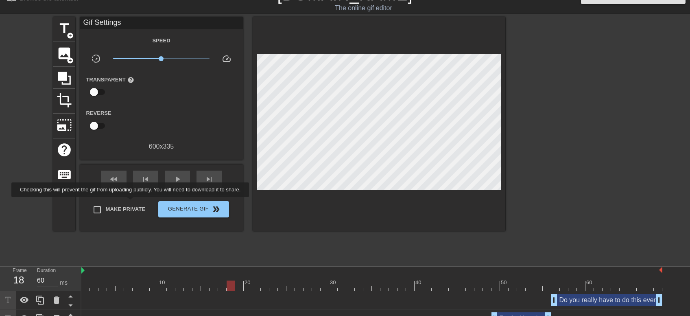
click at [132, 203] on label "Make Private" at bounding box center [117, 209] width 57 height 17
click at [106, 203] on input "Make Private" at bounding box center [97, 209] width 17 height 17
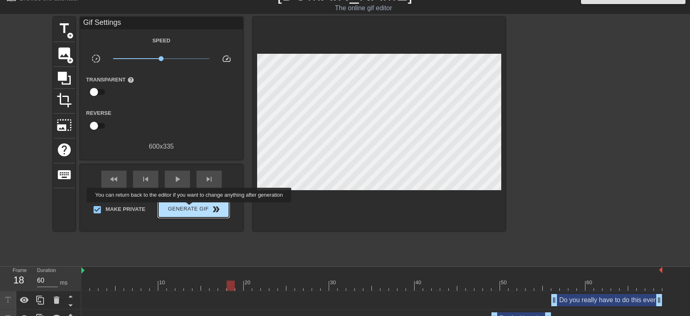
click at [190, 208] on span "Generate Gif double_arrow" at bounding box center [193, 209] width 64 height 10
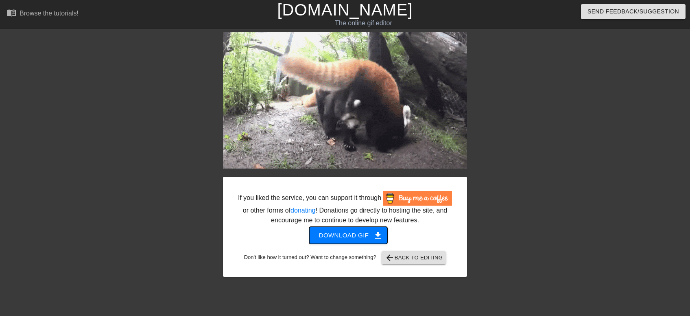
click at [331, 234] on span "Download gif get_app" at bounding box center [348, 235] width 59 height 11
click at [411, 259] on span "arrow_back Back to Editing" at bounding box center [414, 258] width 58 height 10
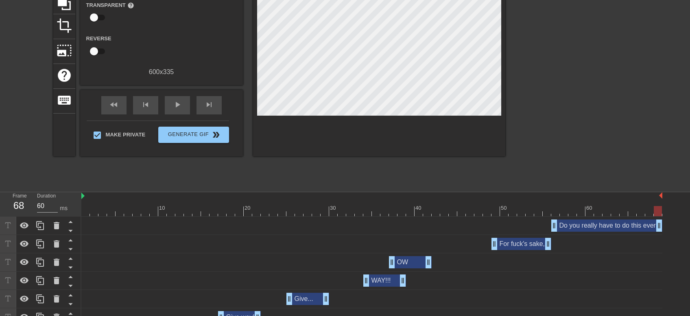
scroll to position [129, 0]
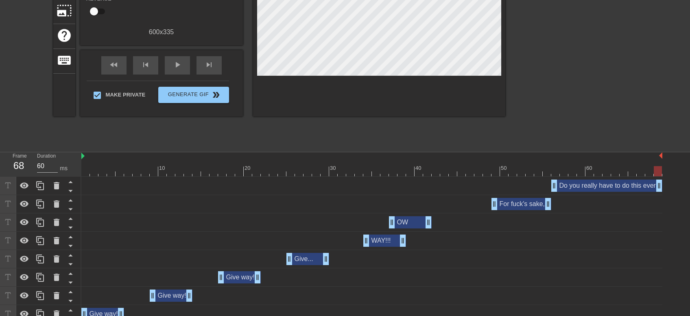
click at [407, 220] on div "OW drag_handle drag_handle" at bounding box center [410, 222] width 43 height 12
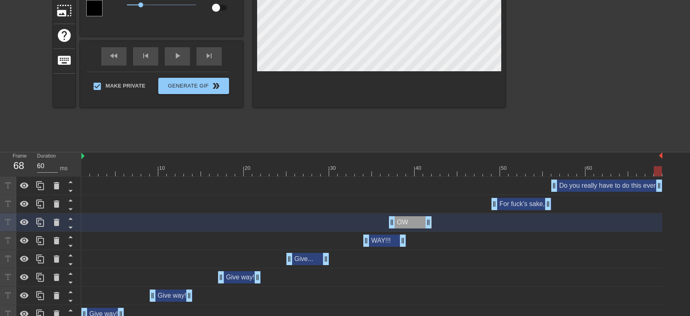
click at [529, 203] on div "For fuck's sake, Ed drag_handle drag_handle" at bounding box center [521, 204] width 60 height 12
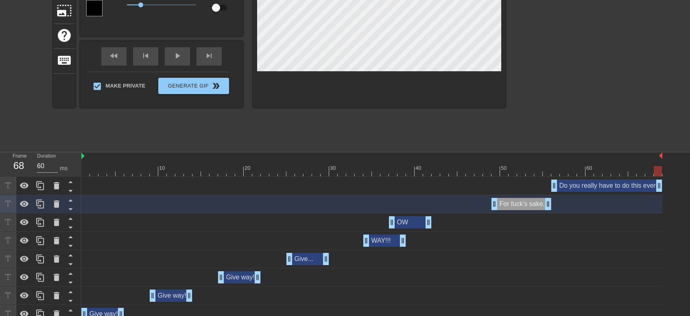
scroll to position [86, 0]
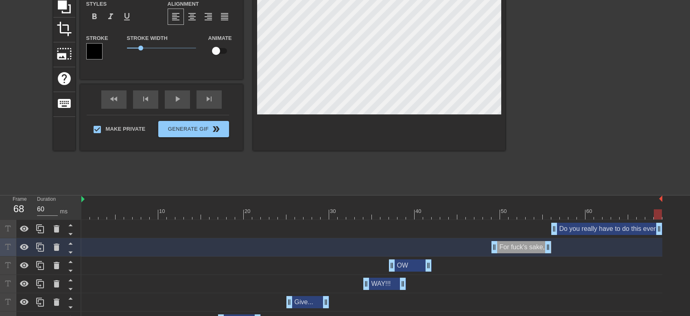
click at [412, 262] on div "OW drag_handle drag_handle" at bounding box center [410, 265] width 43 height 12
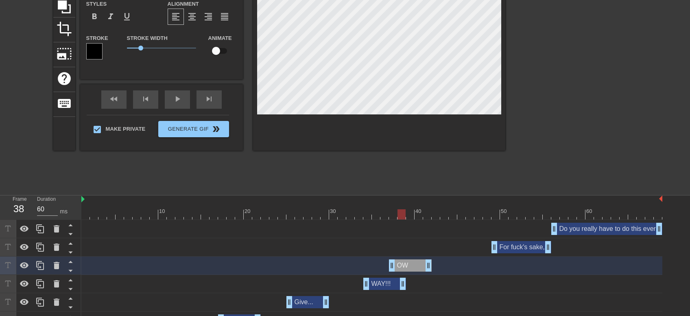
drag, startPoint x: 659, startPoint y: 211, endPoint x: 399, endPoint y: 220, distance: 260.4
click at [399, 220] on div "10 20 30 40 50 60 Do you really have to do this every [DATE]?! drag_handle drag…" at bounding box center [385, 280] width 608 height 171
drag, startPoint x: 521, startPoint y: 247, endPoint x: 463, endPoint y: 251, distance: 57.9
click at [463, 251] on div "For fuck's sake, Ed drag_handle drag_handle" at bounding box center [461, 247] width 60 height 12
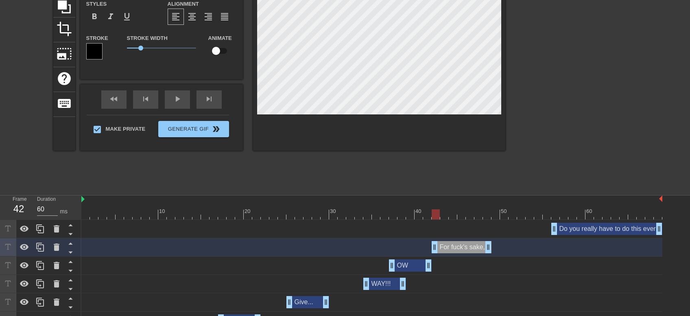
click at [584, 224] on div "Do you really have to do this every [DATE]?! drag_handle drag_handle" at bounding box center [606, 228] width 111 height 12
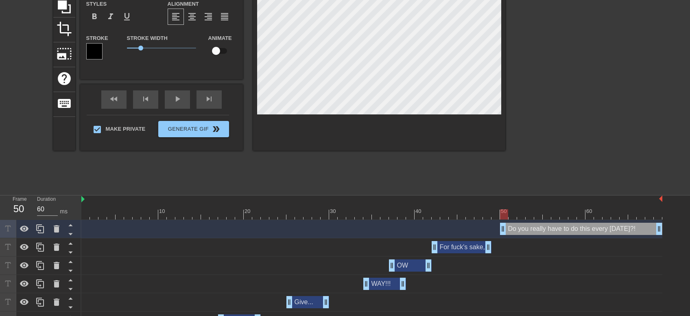
drag, startPoint x: 556, startPoint y: 229, endPoint x: 504, endPoint y: 229, distance: 51.6
click at [504, 229] on div "Do you really have to do this every [DATE]?! drag_handle drag_handle" at bounding box center [581, 228] width 162 height 12
drag, startPoint x: 485, startPoint y: 248, endPoint x: 494, endPoint y: 248, distance: 9.4
click at [494, 248] on div "For fuck's sake, Ed drag_handle drag_handle" at bounding box center [465, 247] width 68 height 12
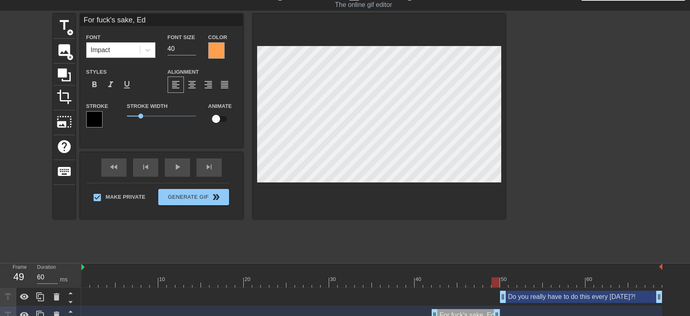
scroll to position [0, 0]
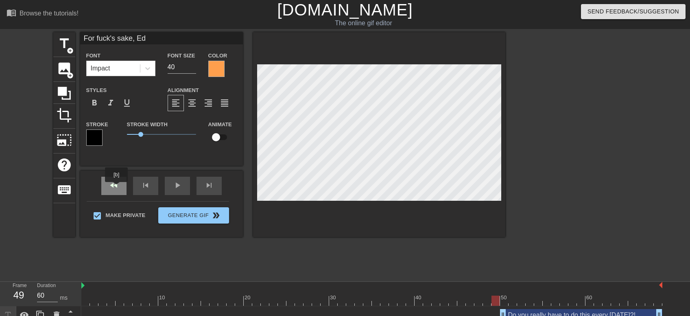
click at [115, 183] on div "fast_rewind skip_previous play_arrow skip_next" at bounding box center [161, 185] width 133 height 30
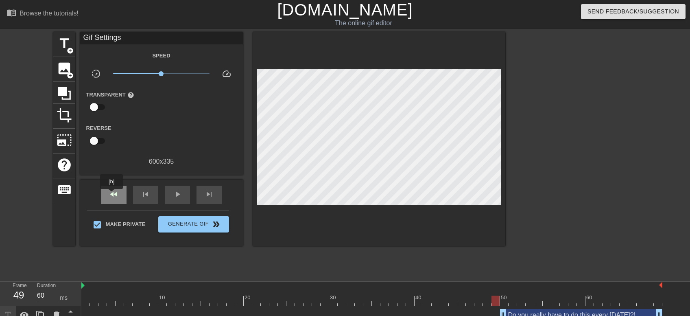
click at [111, 194] on span "fast_rewind" at bounding box center [114, 194] width 10 height 10
click at [184, 191] on div "play_arrow" at bounding box center [177, 194] width 25 height 18
click at [185, 185] on div "fast_rewind skip_previous pause skip_next" at bounding box center [161, 194] width 133 height 30
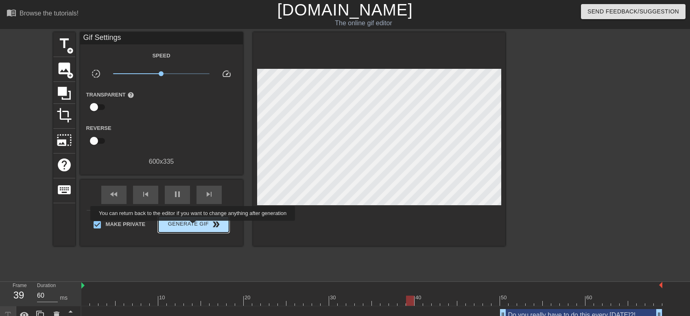
click at [194, 226] on span "Generate Gif double_arrow" at bounding box center [193, 224] width 64 height 10
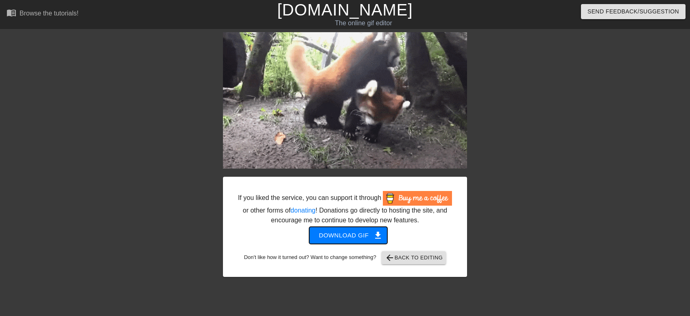
click at [349, 233] on span "Download gif get_app" at bounding box center [348, 235] width 59 height 11
